Goal: Task Accomplishment & Management: Use online tool/utility

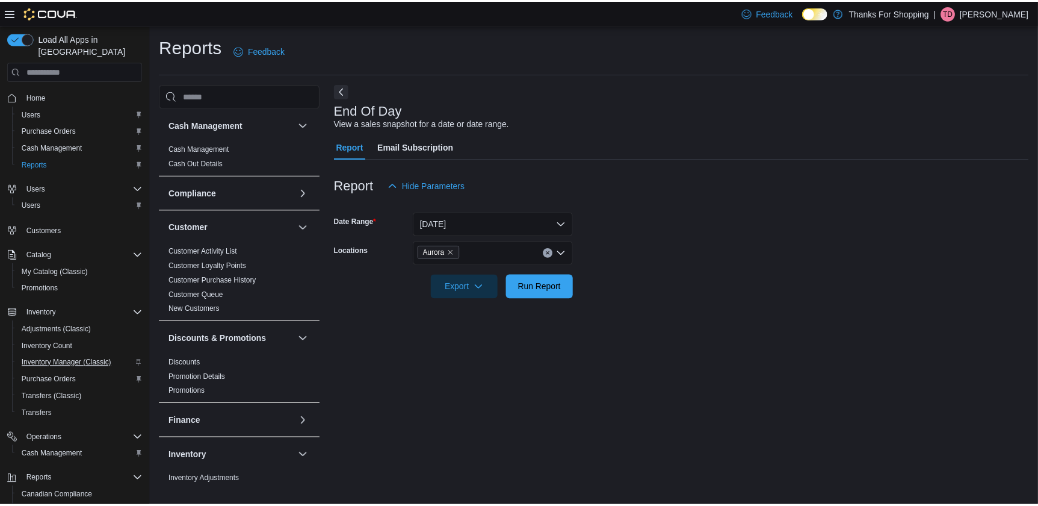
scroll to position [492, 0]
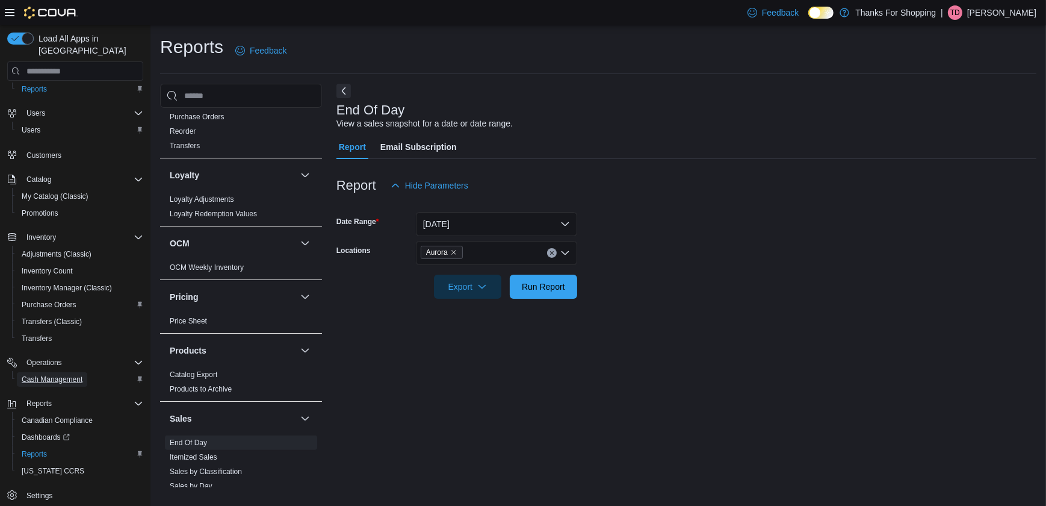
click at [72, 374] on span "Cash Management" at bounding box center [52, 379] width 61 height 10
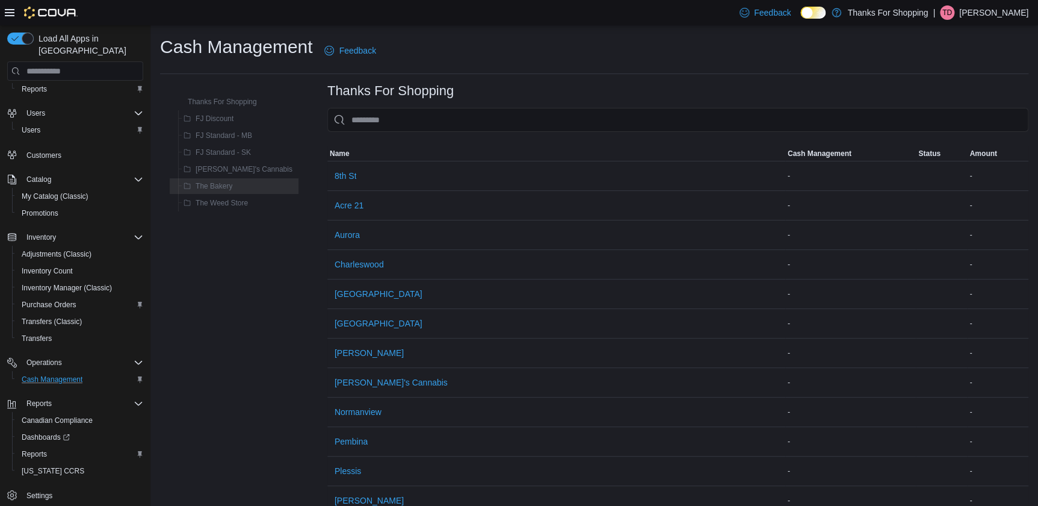
scroll to position [44, 0]
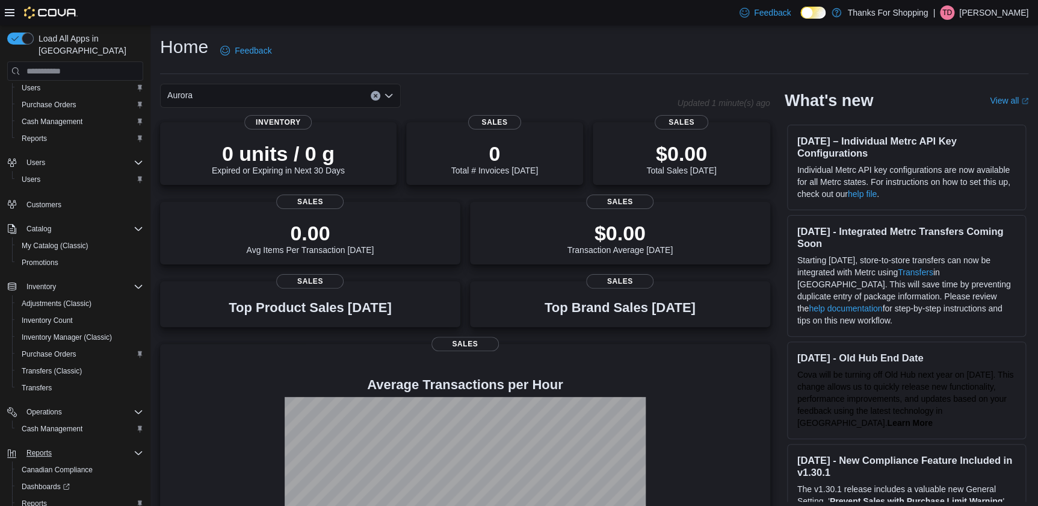
scroll to position [75, 0]
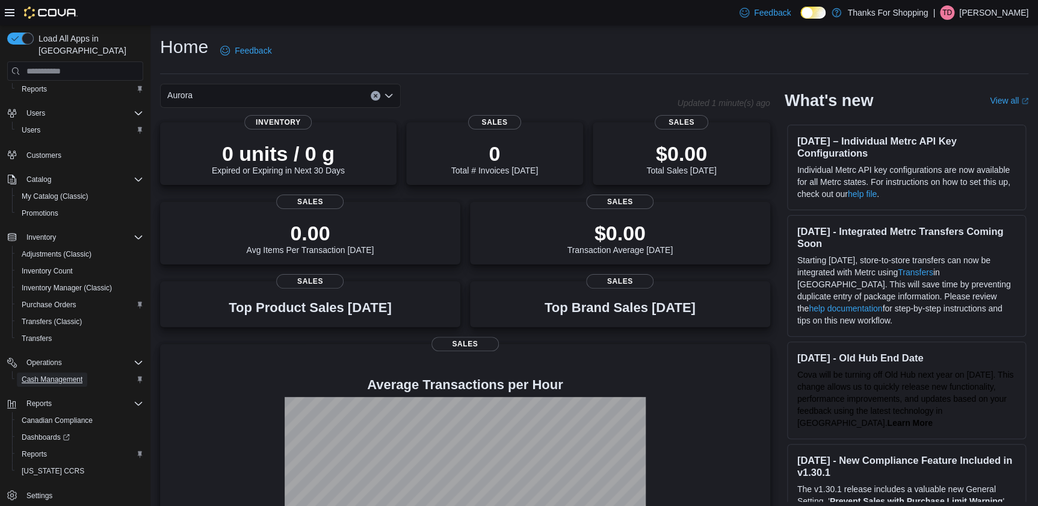
click at [58, 374] on span "Cash Management" at bounding box center [52, 379] width 61 height 10
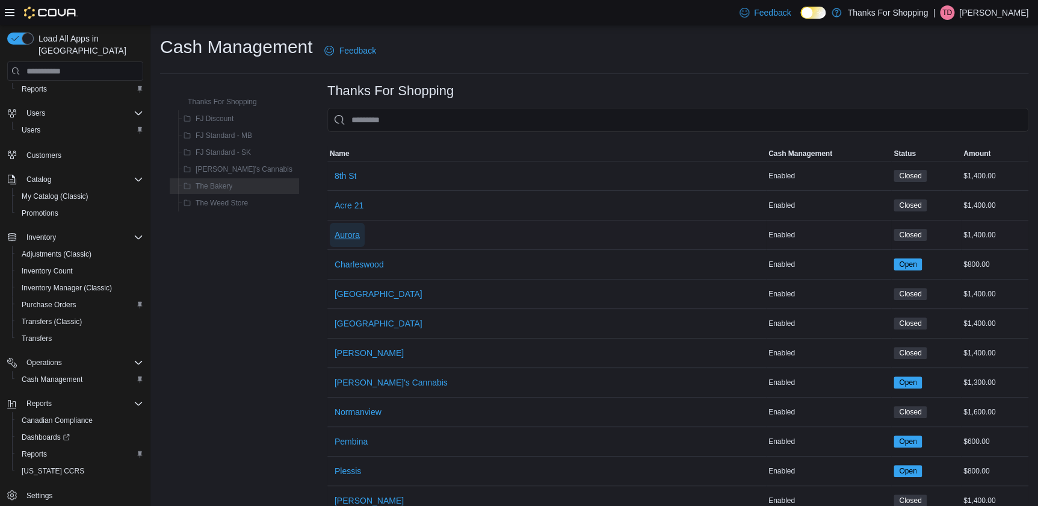
click at [335, 241] on span "Aurora" at bounding box center [347, 235] width 25 height 24
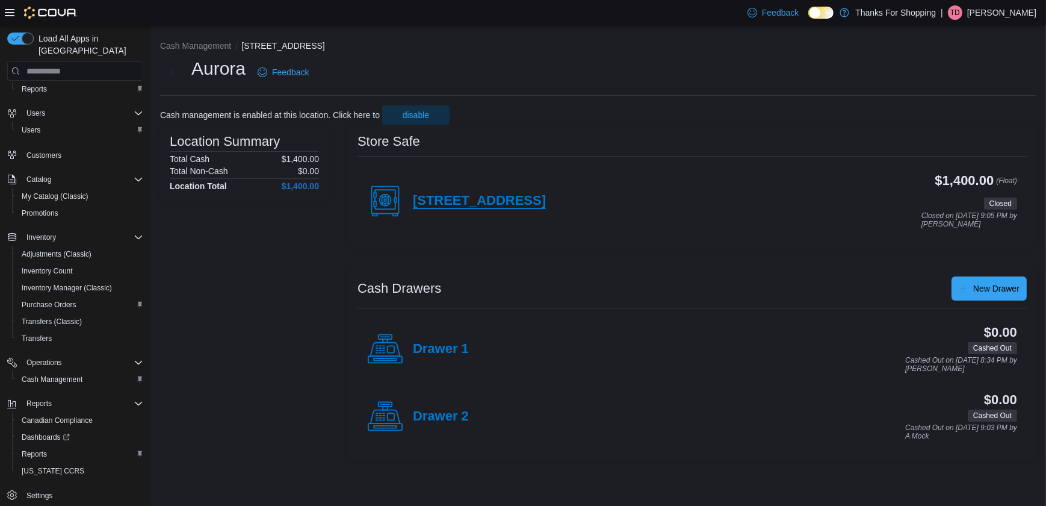
click at [487, 206] on h4 "[STREET_ADDRESS]" at bounding box center [479, 201] width 133 height 16
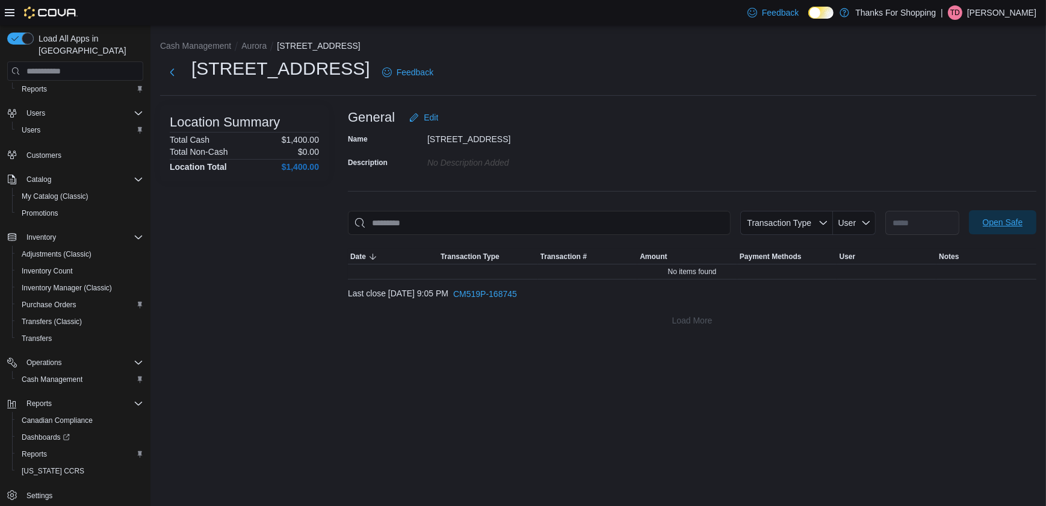
click at [976, 231] on span "Open Safe" at bounding box center [1002, 222] width 53 height 24
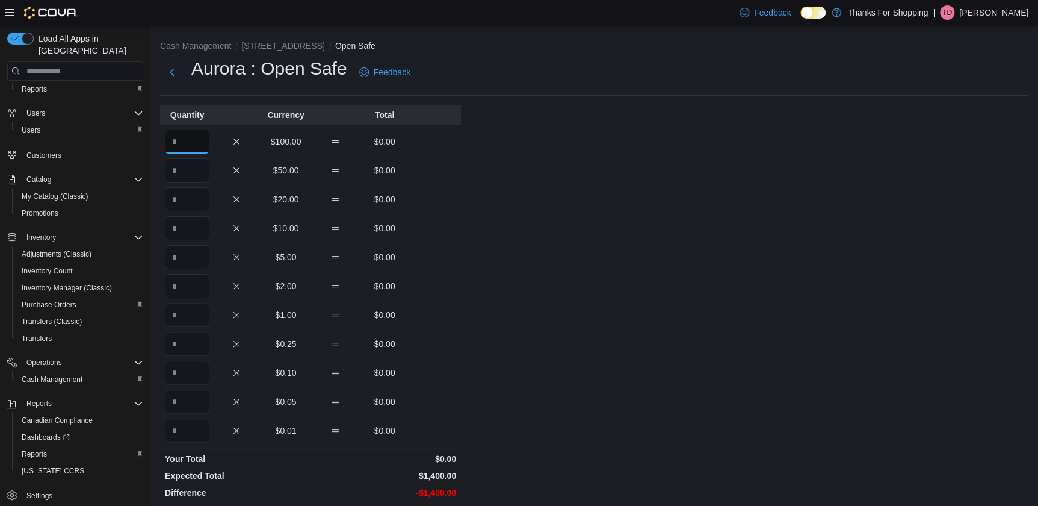
click at [205, 144] on input "Quantity" at bounding box center [187, 141] width 45 height 24
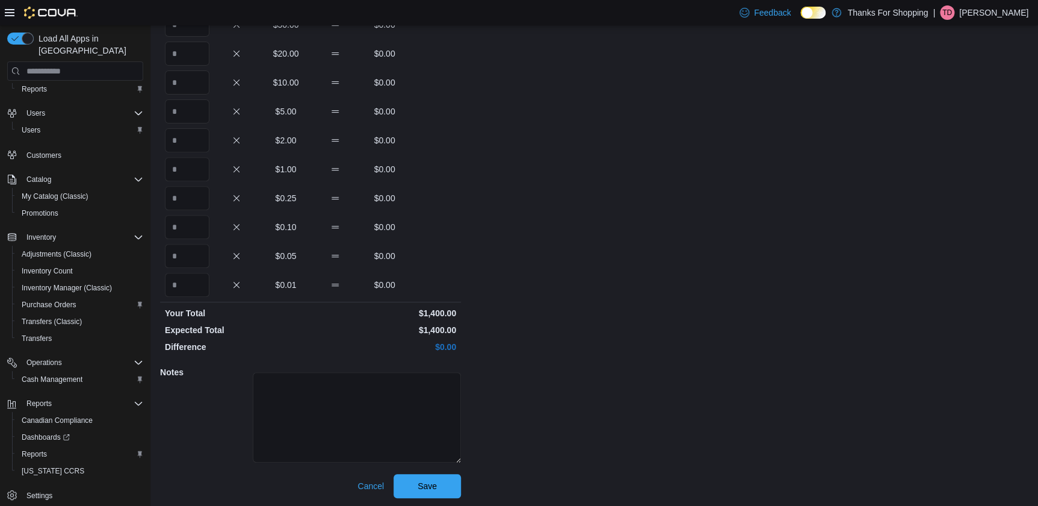
scroll to position [147, 0]
type input "**"
click at [424, 490] on span "Save" at bounding box center [427, 484] width 53 height 24
